Goal: Book appointment/travel/reservation

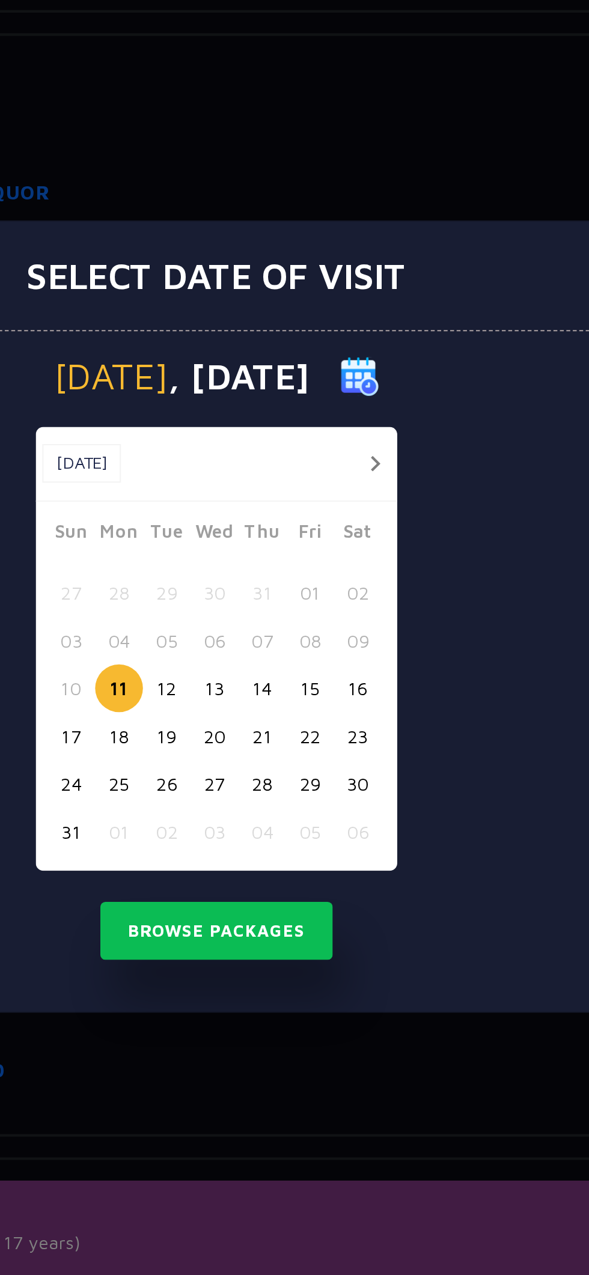
click at [236, 719] on button "24" at bounding box center [227, 715] width 22 height 22
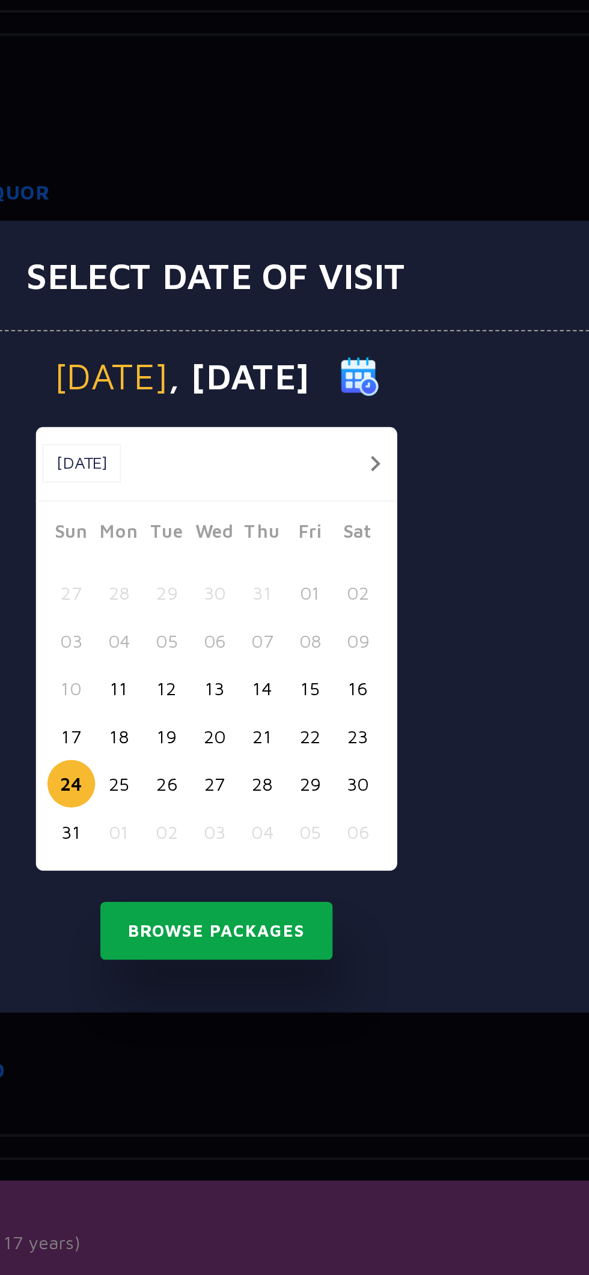
click at [314, 786] on button "Browse Packages" at bounding box center [294, 784] width 108 height 28
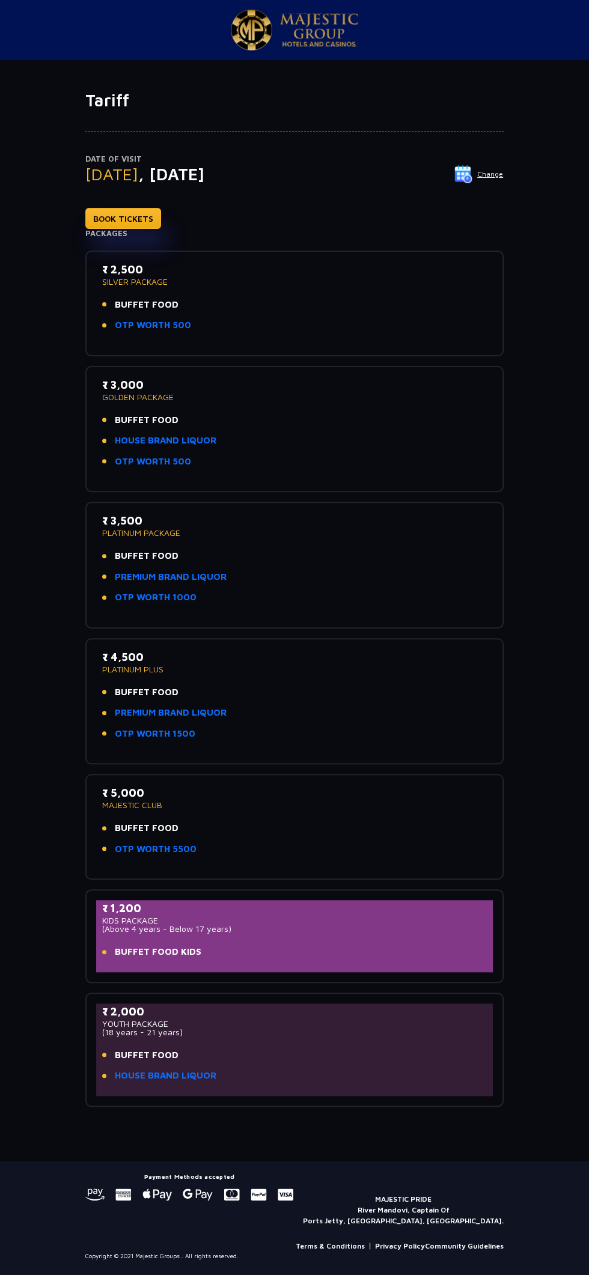
click at [487, 160] on p "Date of Visit" at bounding box center [294, 159] width 418 height 12
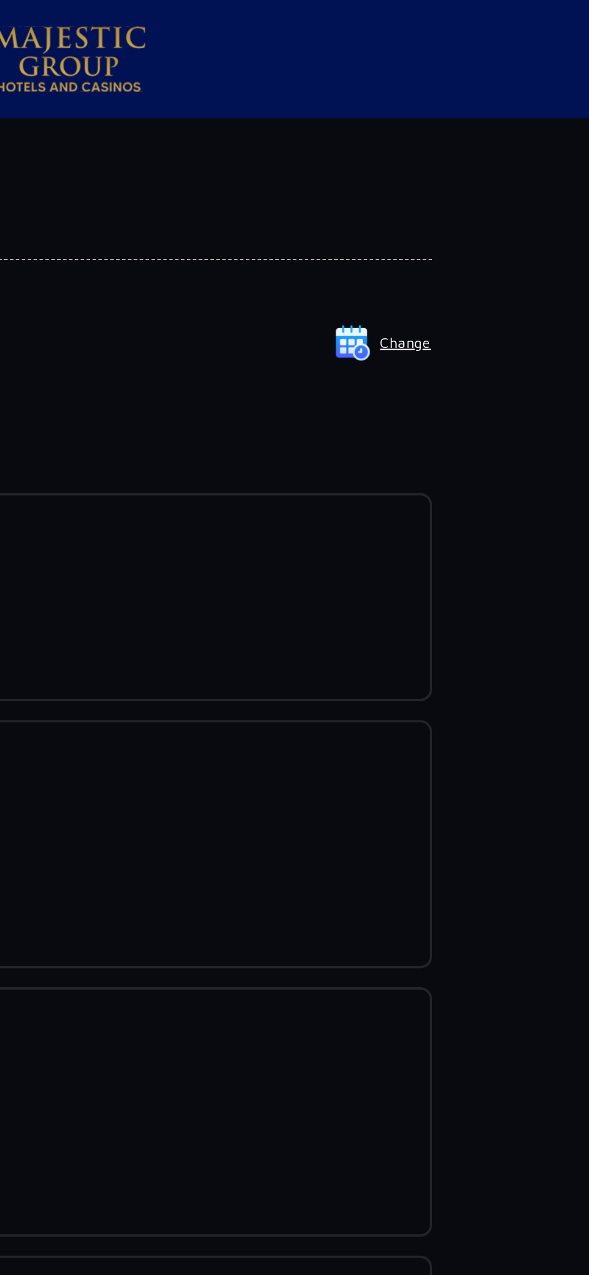
click at [489, 170] on button "Change" at bounding box center [479, 174] width 50 height 19
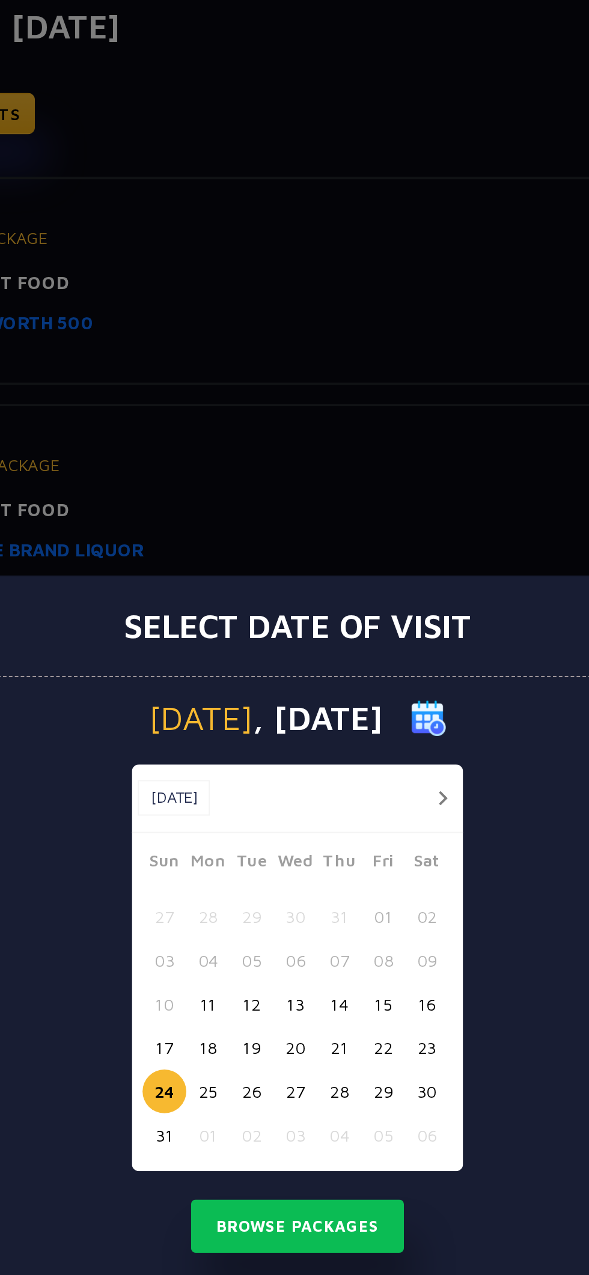
click at [279, 726] on button "26" at bounding box center [271, 715] width 22 height 22
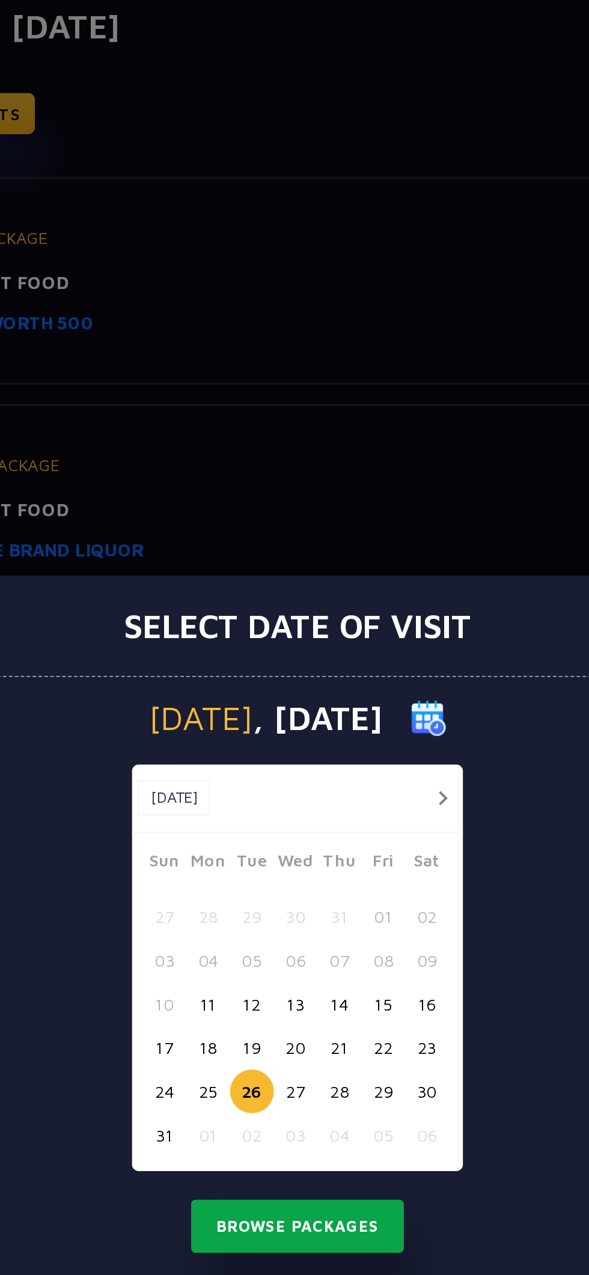
click at [299, 798] on button "Browse Packages" at bounding box center [294, 784] width 108 height 28
